Goal: Task Accomplishment & Management: Manage account settings

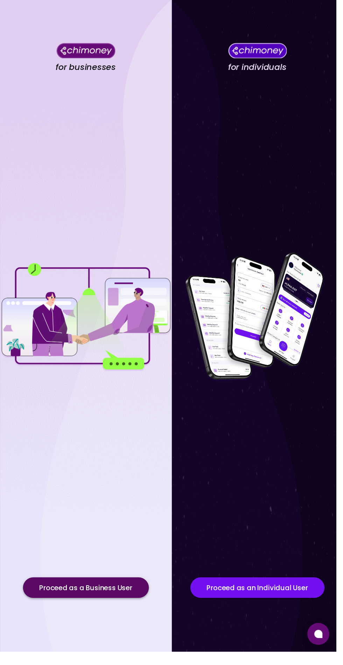
click at [113, 610] on button "Proceed as a Business User" at bounding box center [87, 599] width 128 height 21
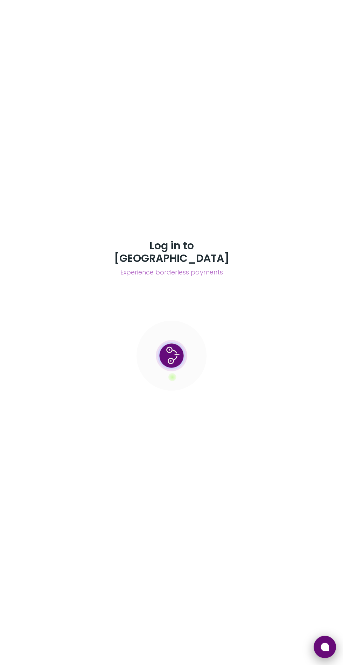
click at [320, 641] on button at bounding box center [324, 647] width 22 height 22
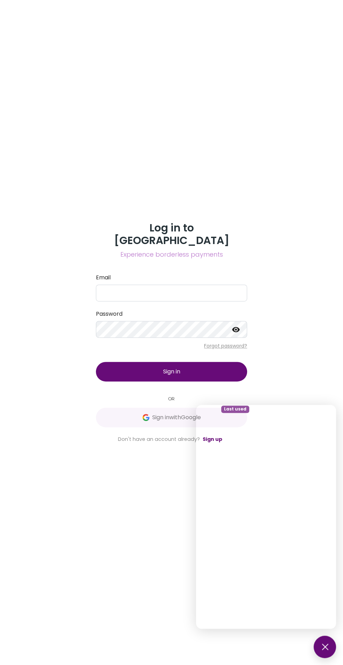
scroll to position [44, 0]
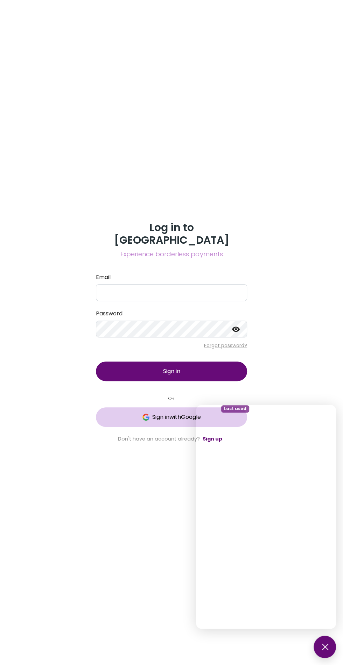
click at [168, 413] on span "Sign in with Google" at bounding box center [176, 417] width 49 height 8
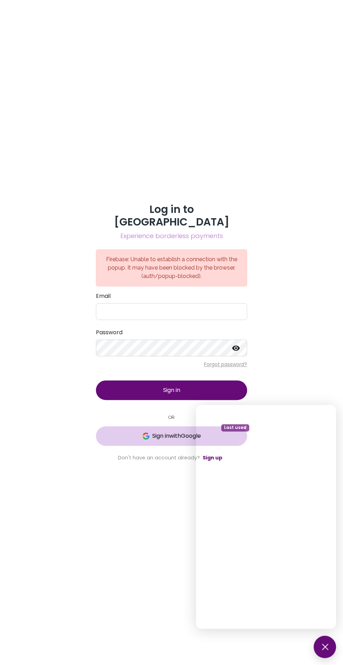
scroll to position [26, 0]
click at [160, 432] on span "Sign in with Google" at bounding box center [176, 436] width 49 height 8
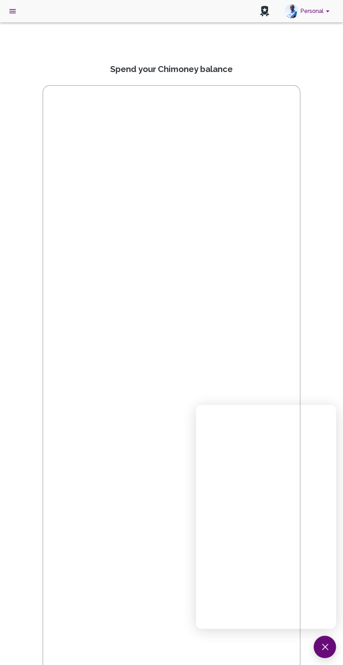
click at [311, 8] on button "Personal" at bounding box center [307, 11] width 53 height 18
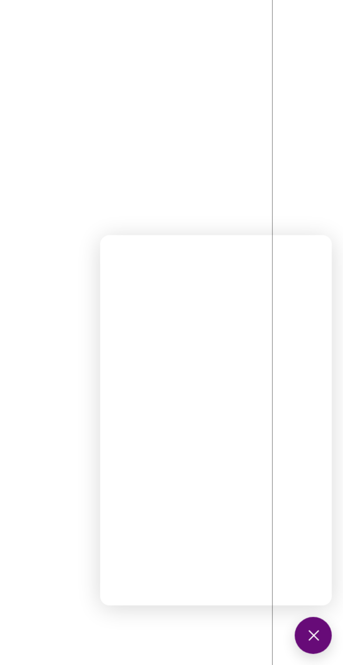
click at [315, 346] on div at bounding box center [171, 332] width 343 height 665
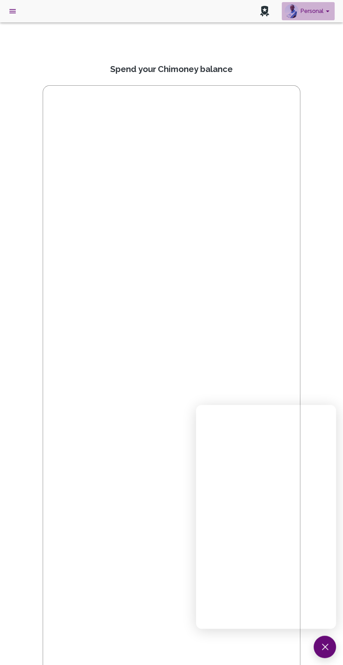
click at [316, 11] on button "Personal" at bounding box center [307, 11] width 53 height 18
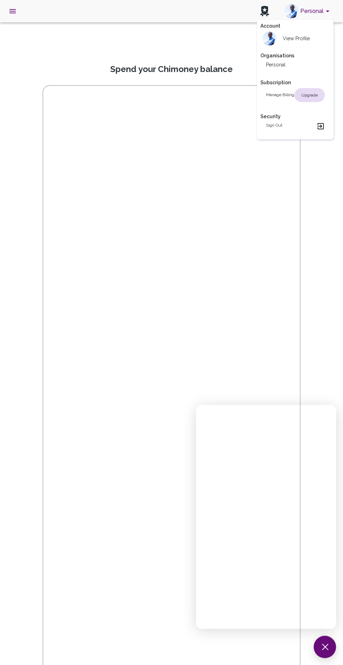
click at [7, 9] on div at bounding box center [171, 332] width 343 height 665
click at [20, 4] on div "Personal" at bounding box center [171, 11] width 343 height 22
click at [12, 11] on icon "open drawer" at bounding box center [12, 11] width 6 height 4
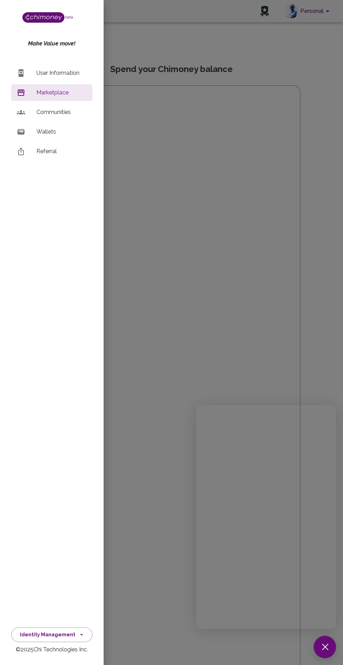
click at [49, 131] on p "Wallets" at bounding box center [61, 132] width 50 height 8
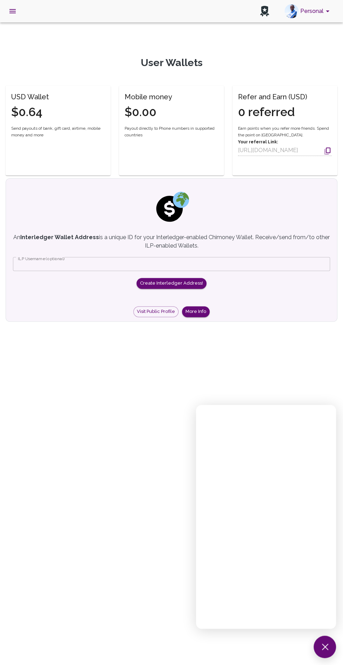
click at [12, 11] on icon "open drawer" at bounding box center [12, 11] width 6 height 4
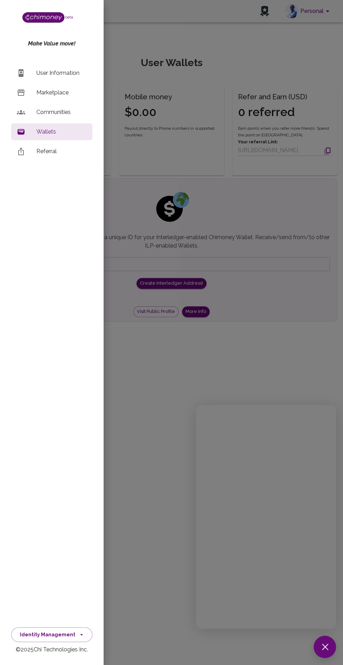
click at [286, 336] on div at bounding box center [171, 332] width 343 height 665
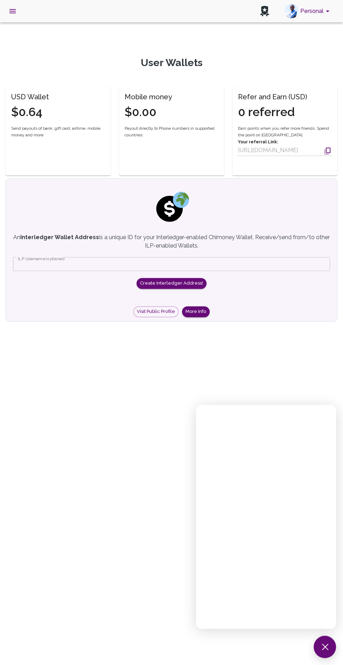
click at [59, 113] on div "USD Wallet $0.64" at bounding box center [54, 101] width 102 height 37
click at [174, 120] on div "Mobile money $0.00 Payout directly to Phone numbers in supported countries" at bounding box center [171, 122] width 105 height 73
click at [295, 108] on h4 "0 referred" at bounding box center [272, 112] width 69 height 15
click at [305, 16] on button "Personal" at bounding box center [307, 11] width 53 height 18
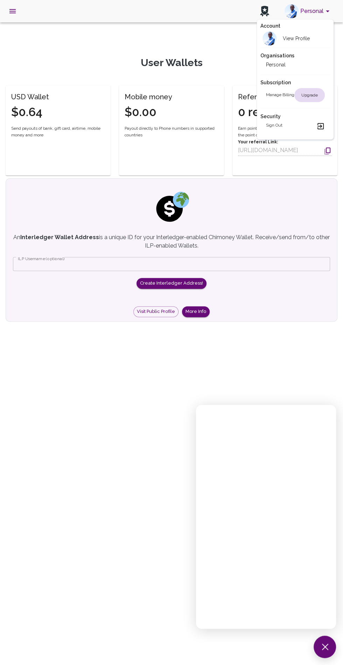
click at [304, 38] on h2 "View Profile" at bounding box center [295, 38] width 27 height 7
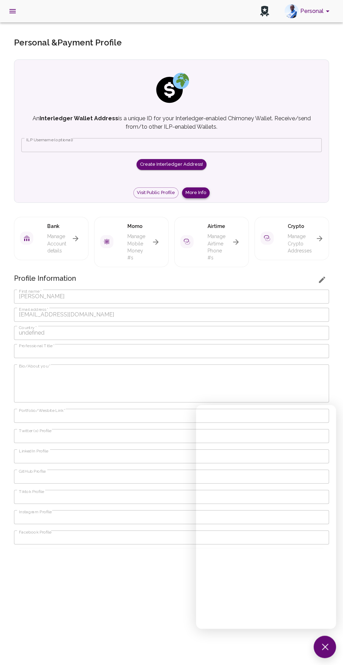
click at [192, 191] on button "More Info" at bounding box center [196, 192] width 28 height 11
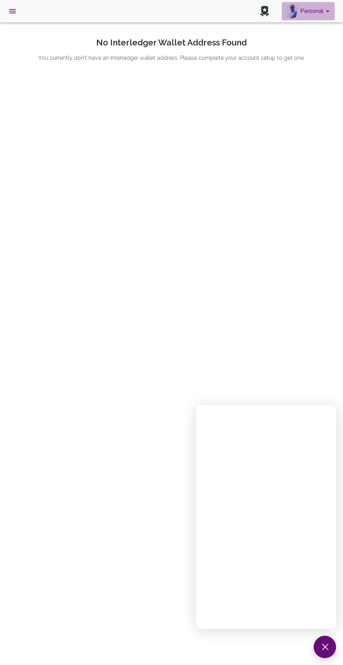
click at [315, 10] on button "Personal" at bounding box center [307, 11] width 53 height 18
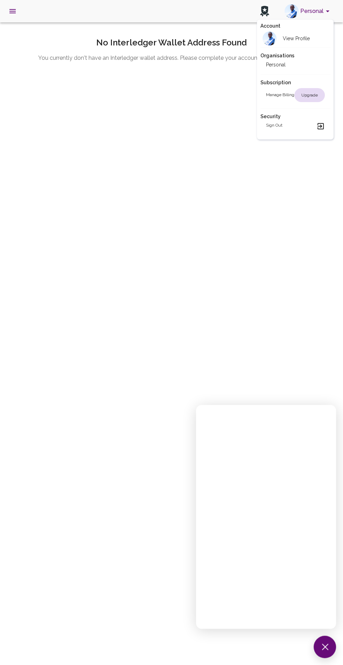
click at [291, 63] on li "Personal" at bounding box center [295, 64] width 70 height 11
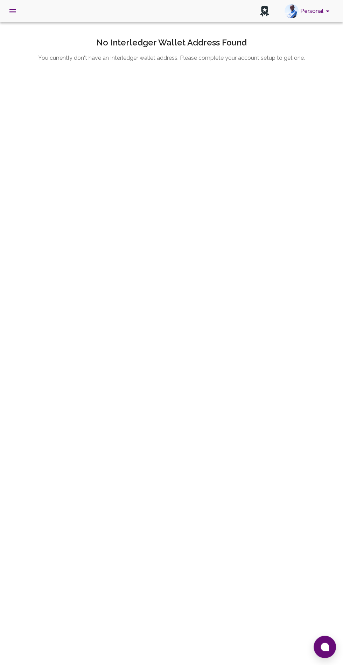
click at [313, 10] on button "Personal" at bounding box center [307, 11] width 53 height 18
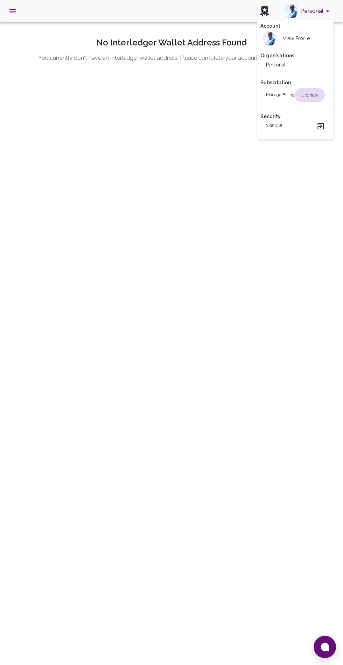
click at [292, 60] on li "Personal" at bounding box center [295, 64] width 70 height 11
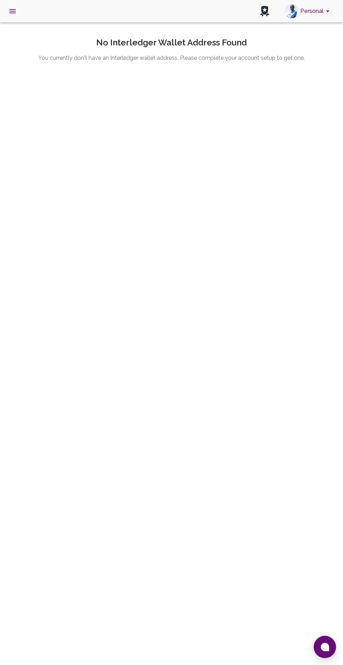
click at [13, 15] on button "open drawer" at bounding box center [12, 11] width 17 height 17
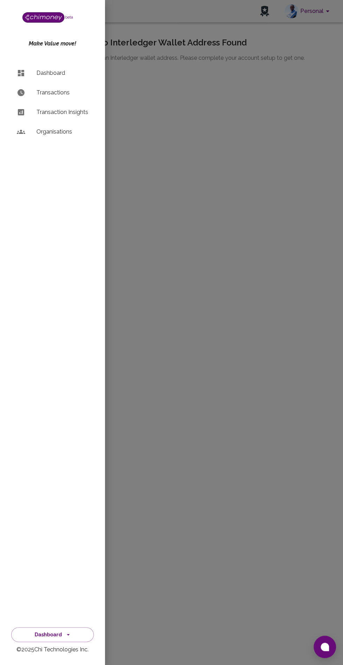
click at [56, 17] on img at bounding box center [43, 17] width 42 height 10
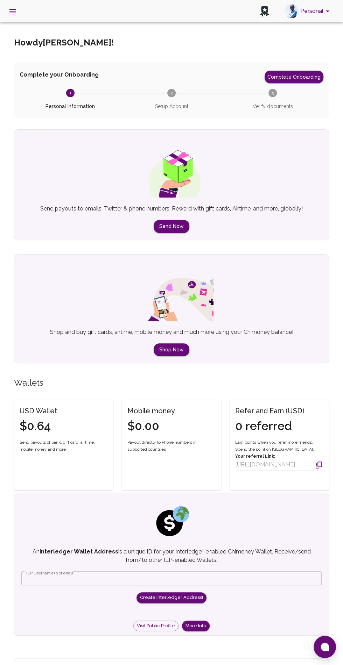
scroll to position [10, 0]
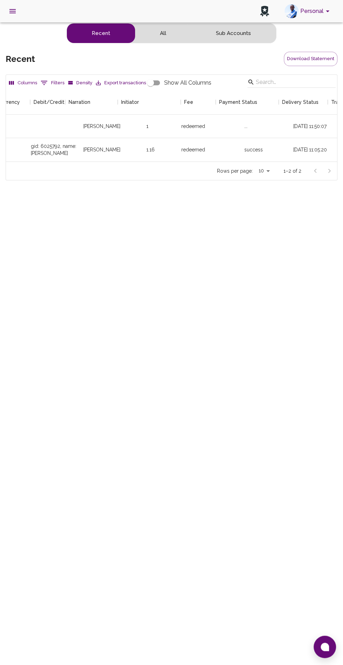
scroll to position [0, 162]
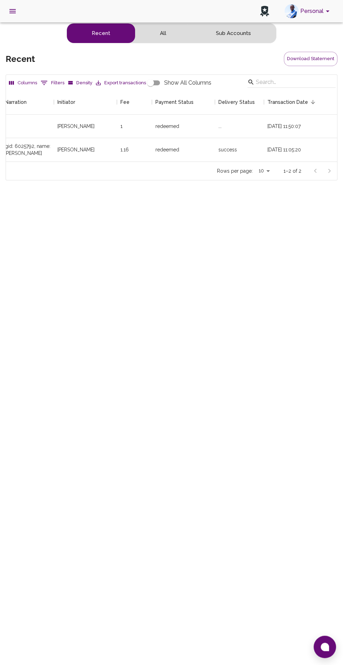
click at [339, 665] on div "Personal beta Make Value move! Dashboard Transactions Transaction Insights Orga…" at bounding box center [171, 332] width 343 height 665
click at [325, 658] on button at bounding box center [324, 647] width 22 height 22
